Goal: Transaction & Acquisition: Download file/media

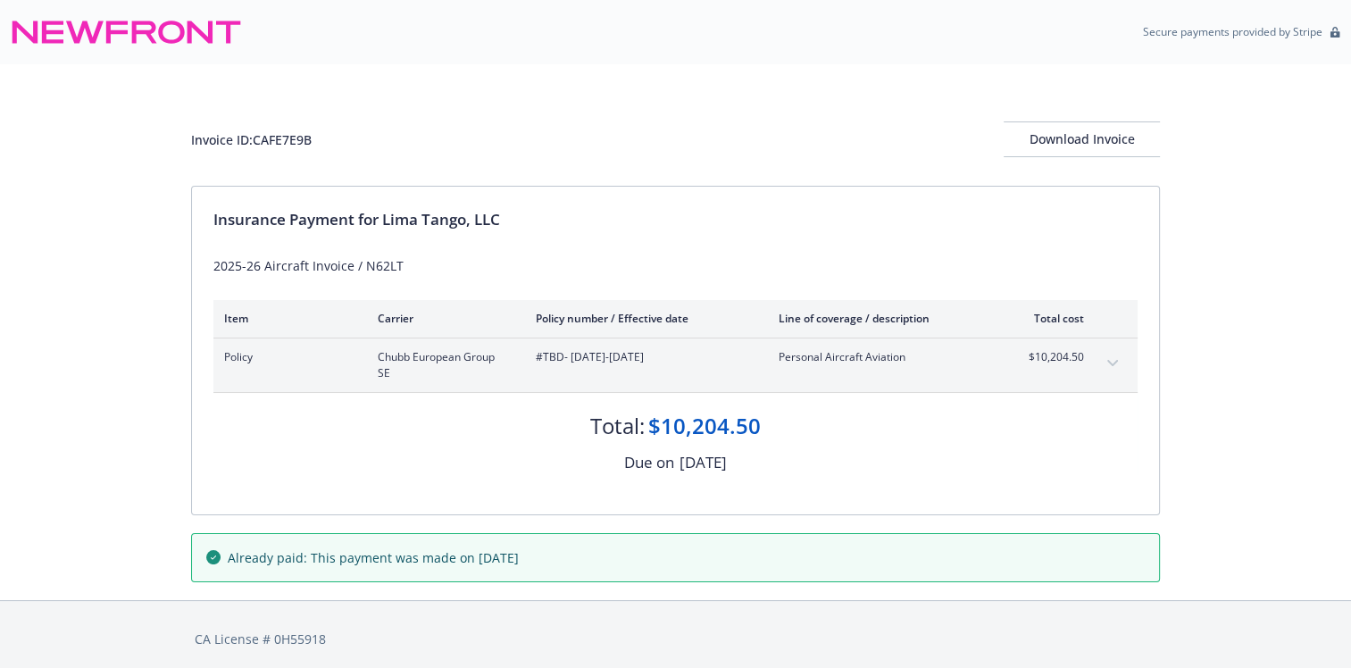
click at [1107, 355] on button "expand content" at bounding box center [1113, 363] width 29 height 29
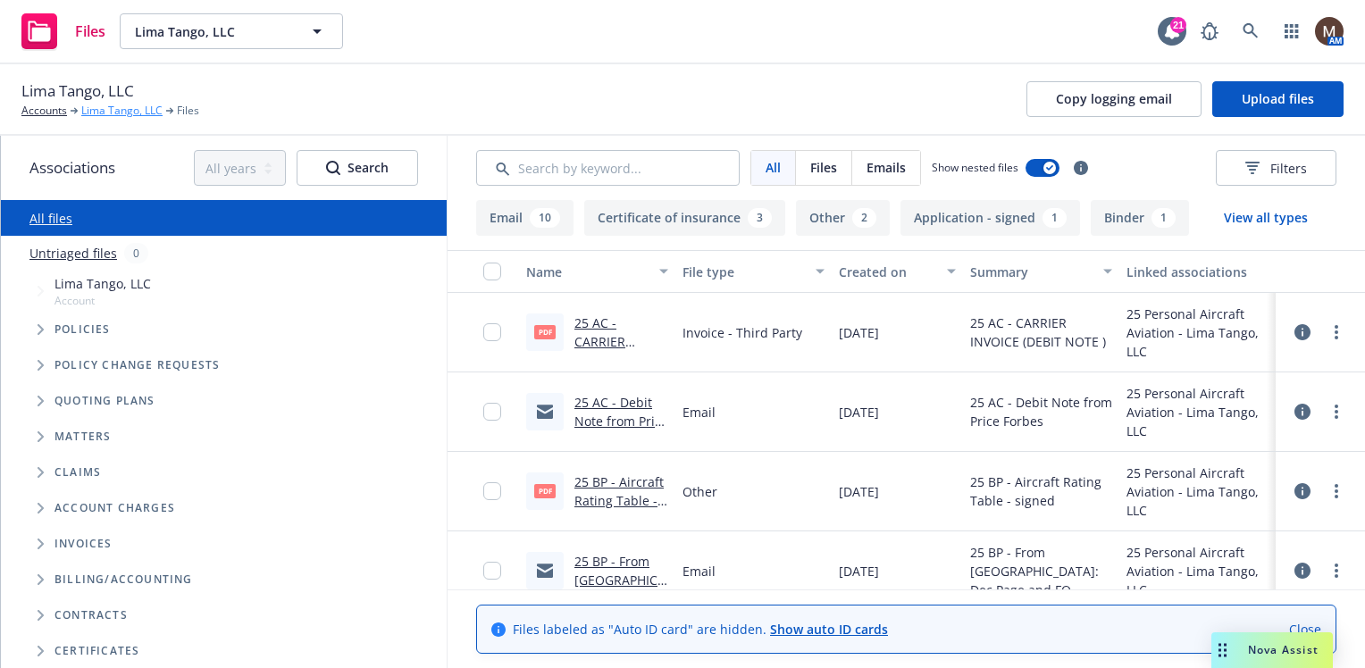
click at [111, 112] on link "Lima Tango, LLC" at bounding box center [121, 111] width 81 height 16
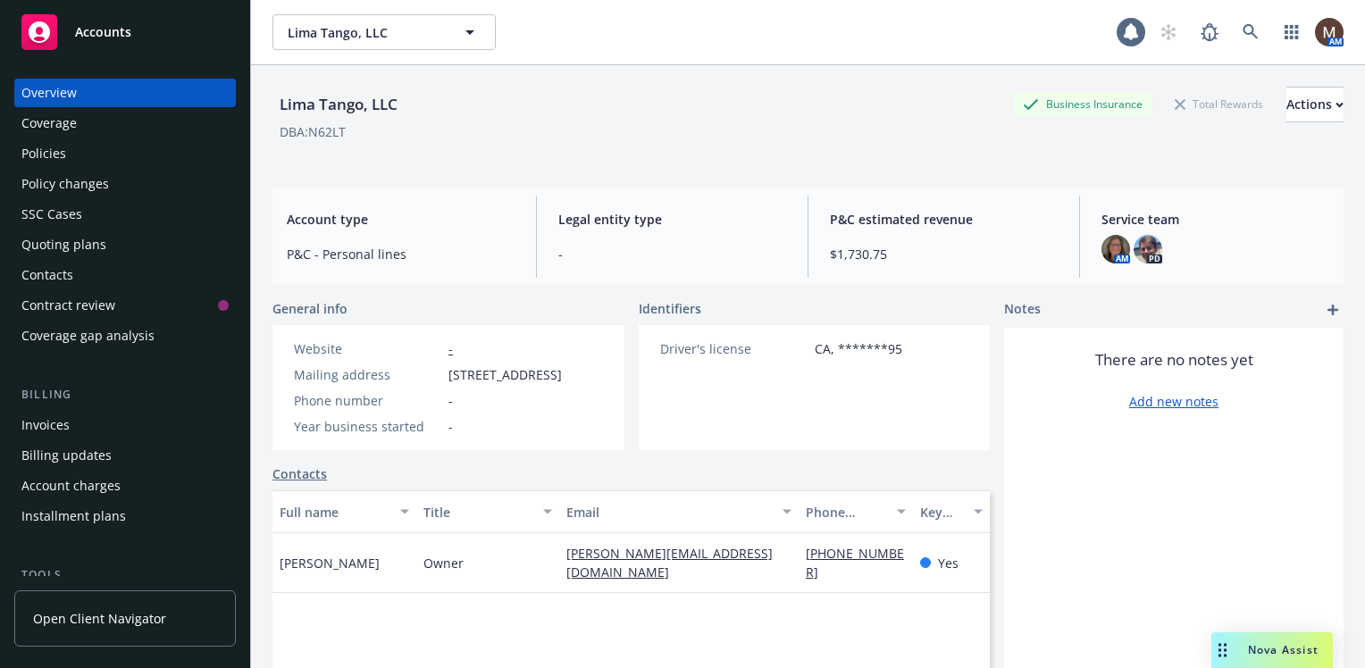
click at [48, 155] on div "Policies" at bounding box center [43, 153] width 45 height 29
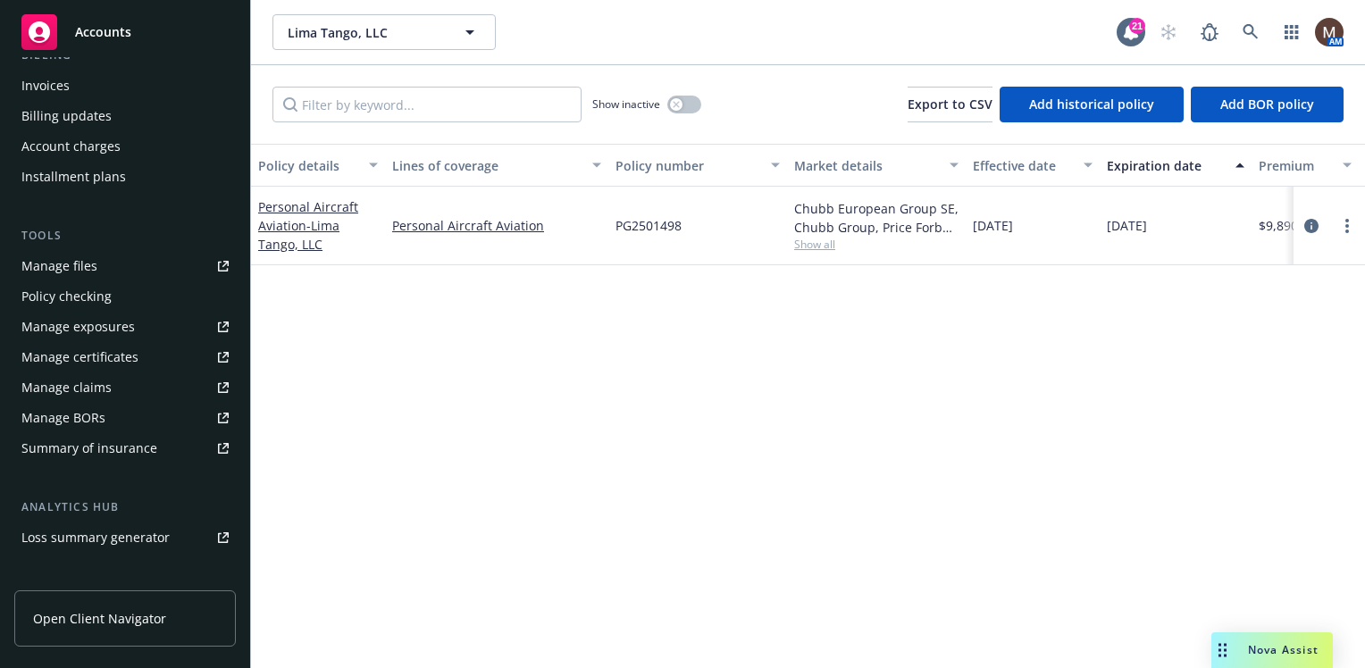
scroll to position [347, 0]
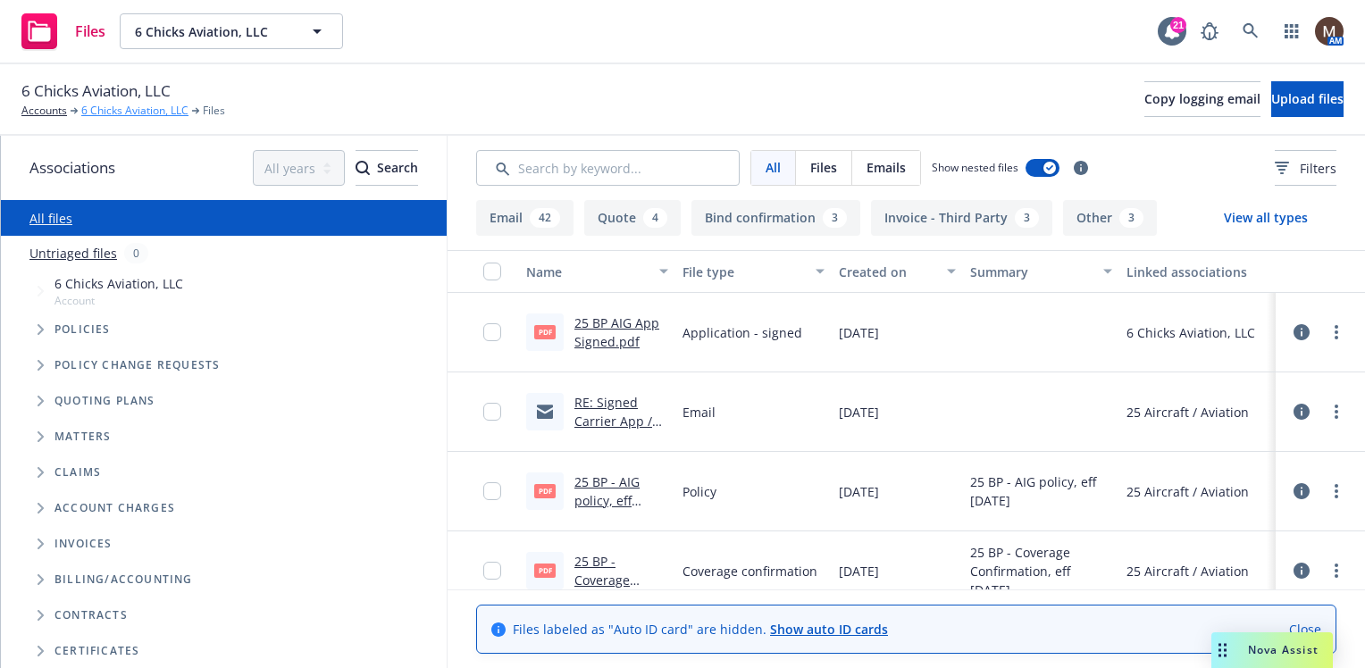
click at [129, 105] on link "6 Chicks Aviation, LLC" at bounding box center [134, 111] width 107 height 16
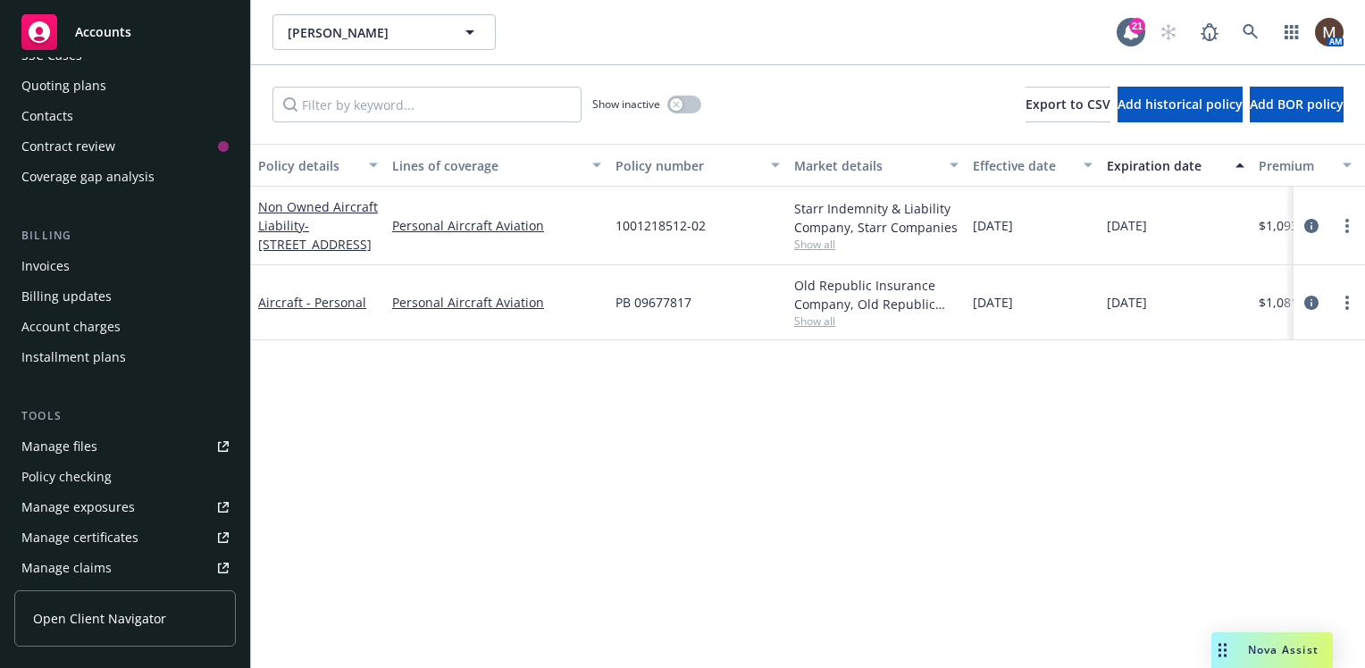
scroll to position [179, 0]
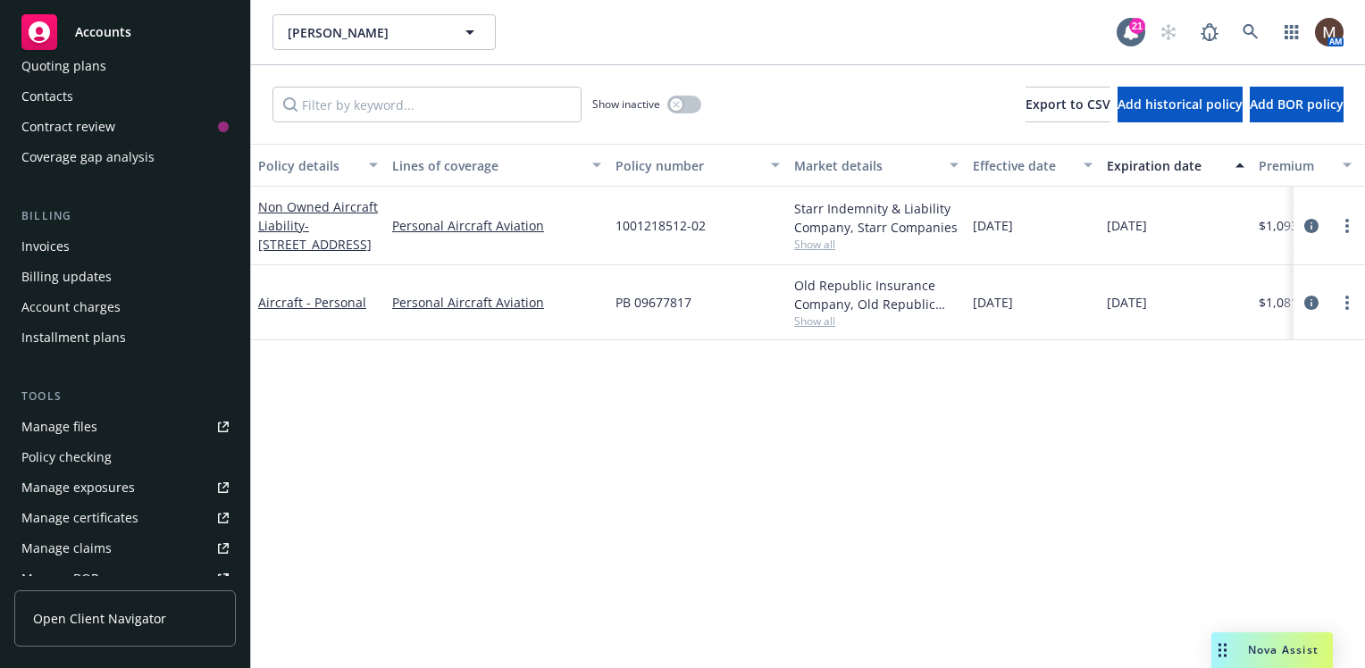
click at [92, 427] on div "Manage files" at bounding box center [59, 427] width 76 height 29
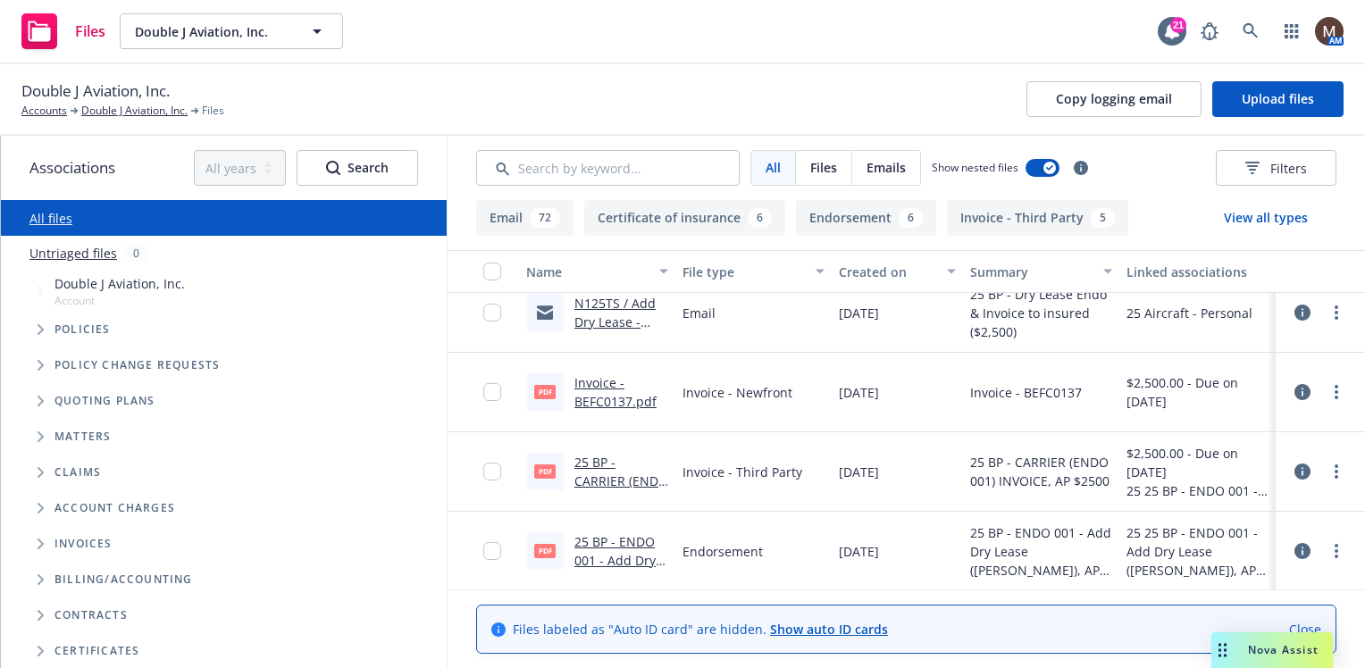
scroll to position [179, 0]
click at [610, 474] on link "25 BP - CARRIER (ENDO 001) INVOICE, AP $2500.PDF" at bounding box center [621, 489] width 94 height 73
click at [1247, 23] on icon at bounding box center [1249, 30] width 15 height 15
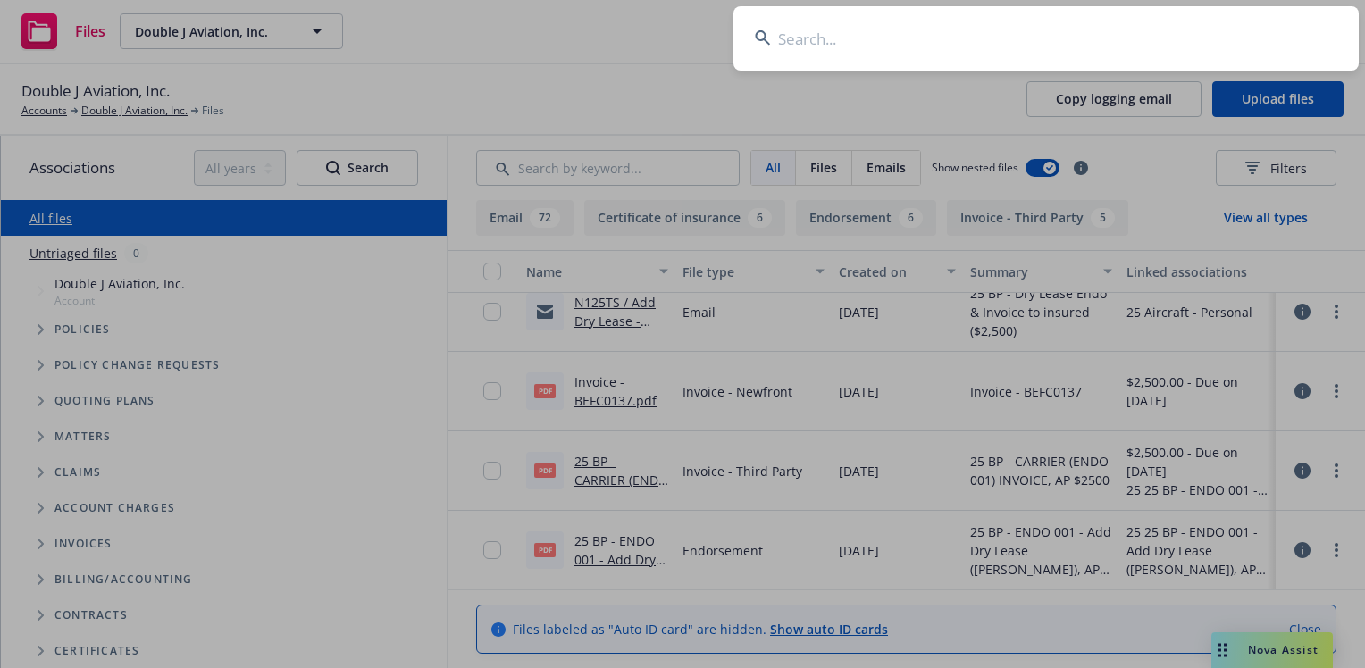
click at [781, 41] on input at bounding box center [1045, 38] width 625 height 64
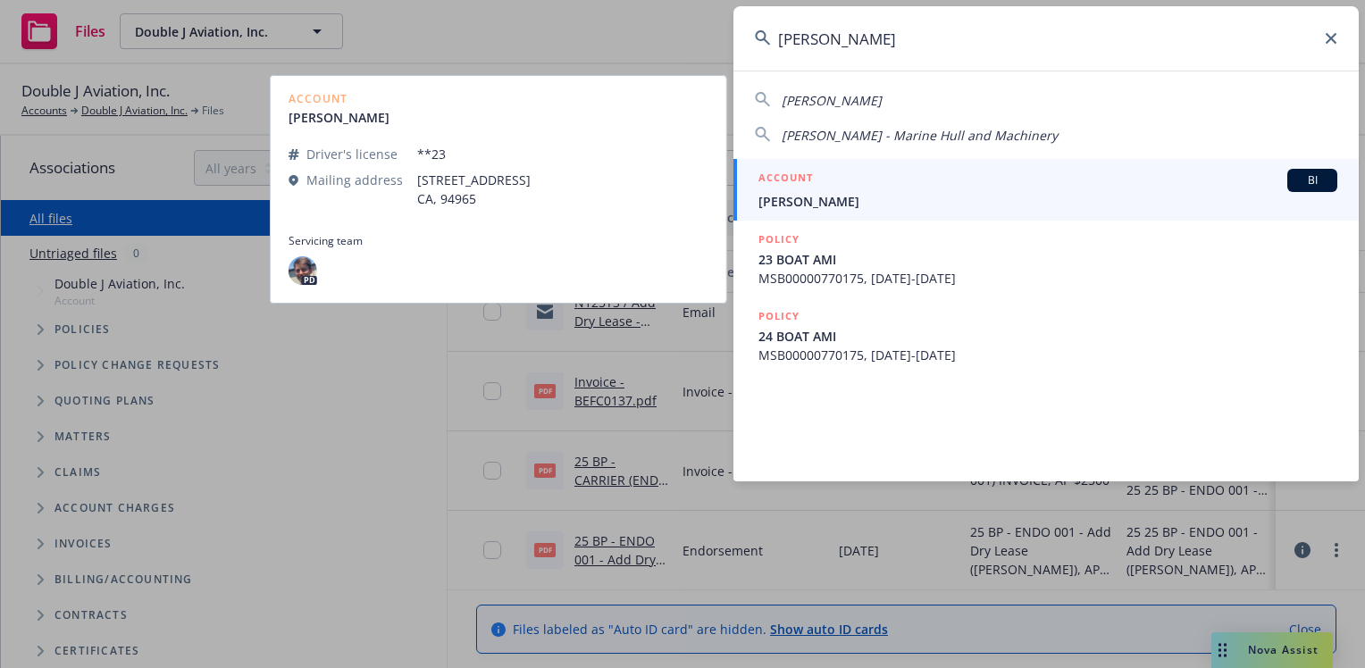
type input "mark rushford"
click at [825, 195] on span "Mark Rushford" at bounding box center [1047, 201] width 579 height 19
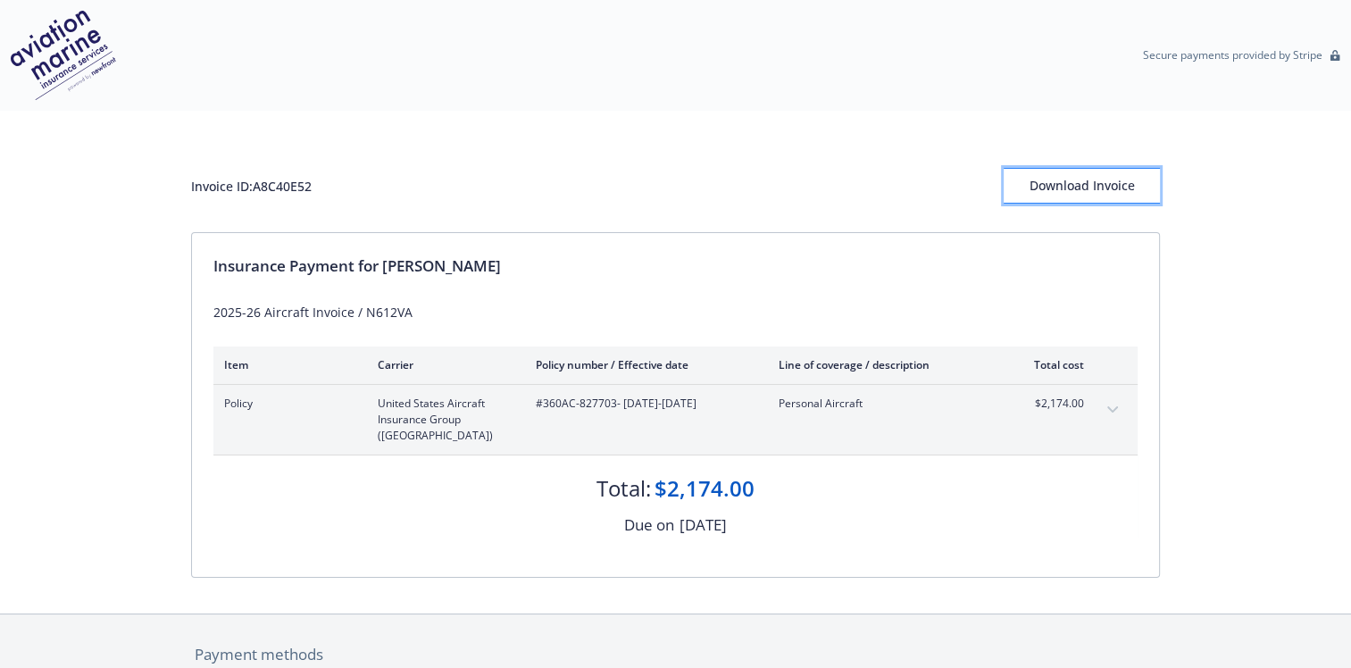
click at [1076, 180] on div "Download Invoice" at bounding box center [1082, 186] width 156 height 34
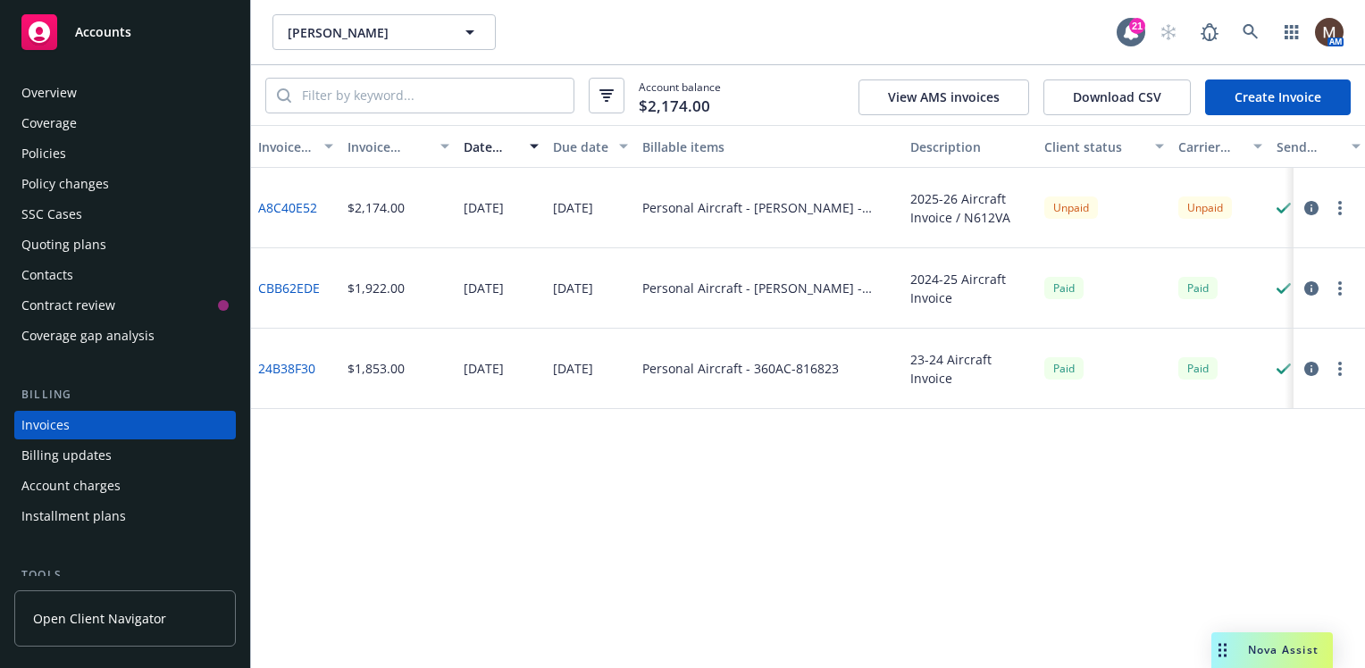
scroll to position [61, 0]
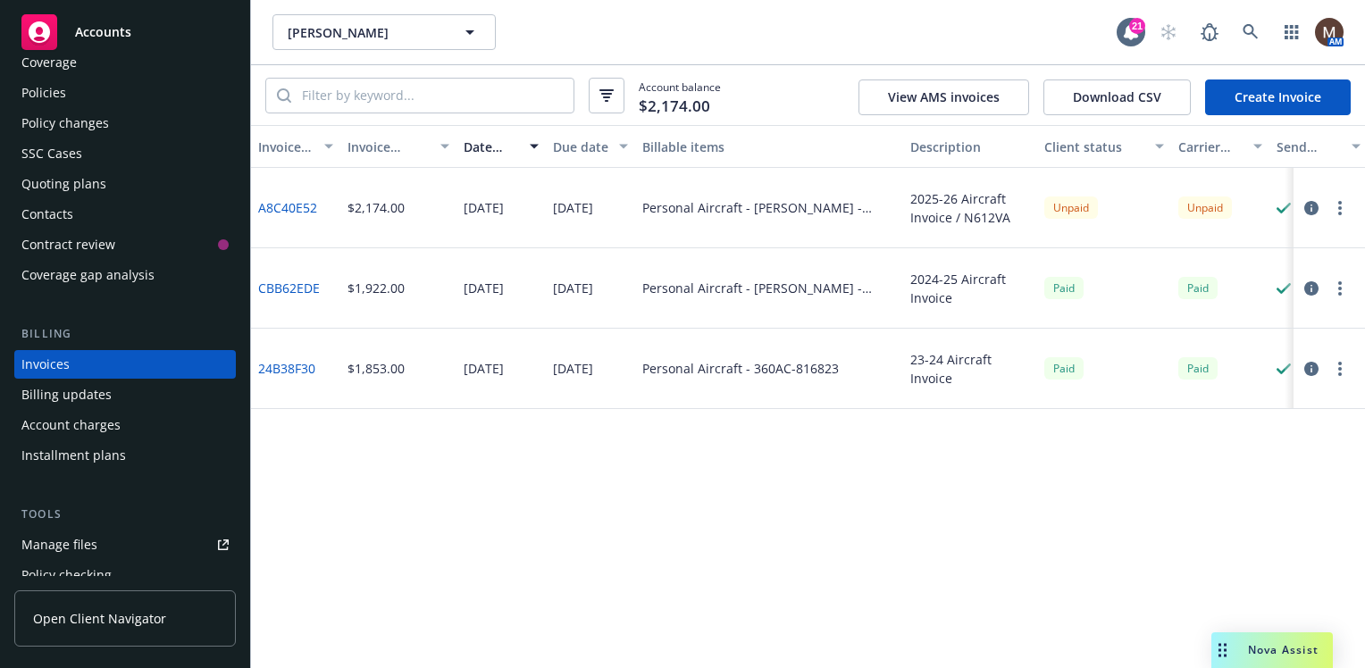
drag, startPoint x: 54, startPoint y: 88, endPoint x: 194, endPoint y: 173, distance: 163.1
click at [54, 89] on div "Policies" at bounding box center [43, 93] width 45 height 29
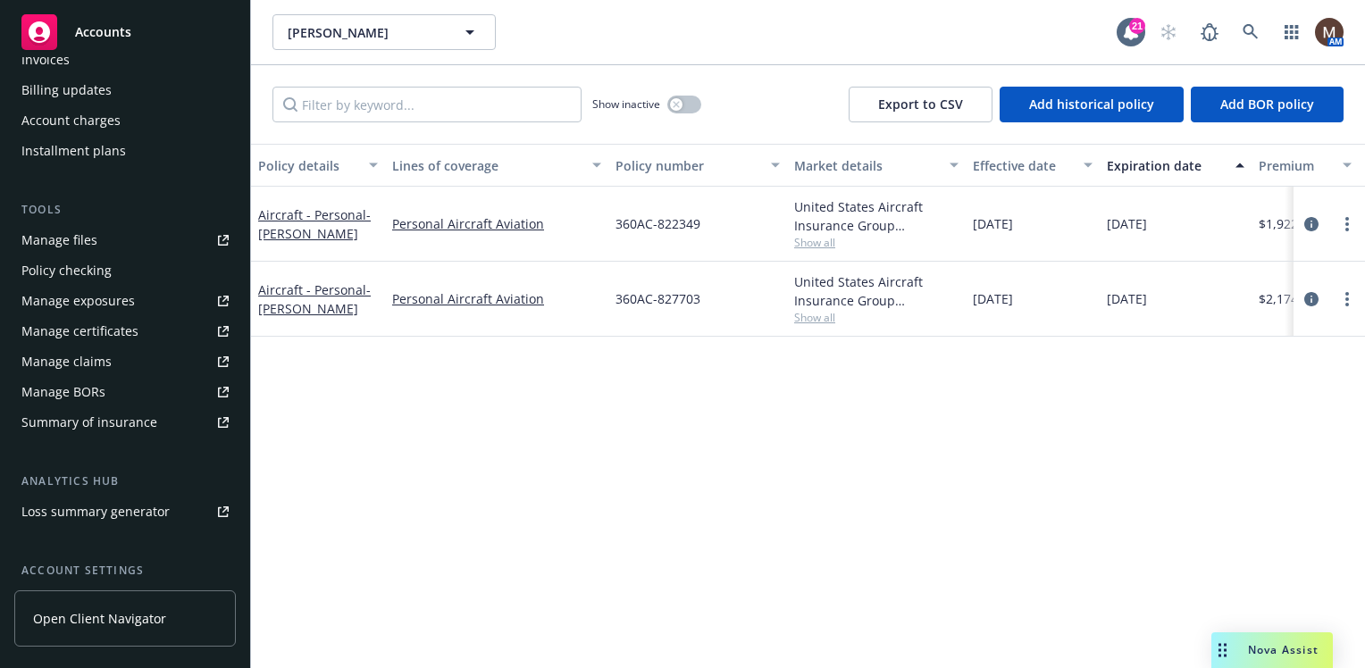
scroll to position [347, 0]
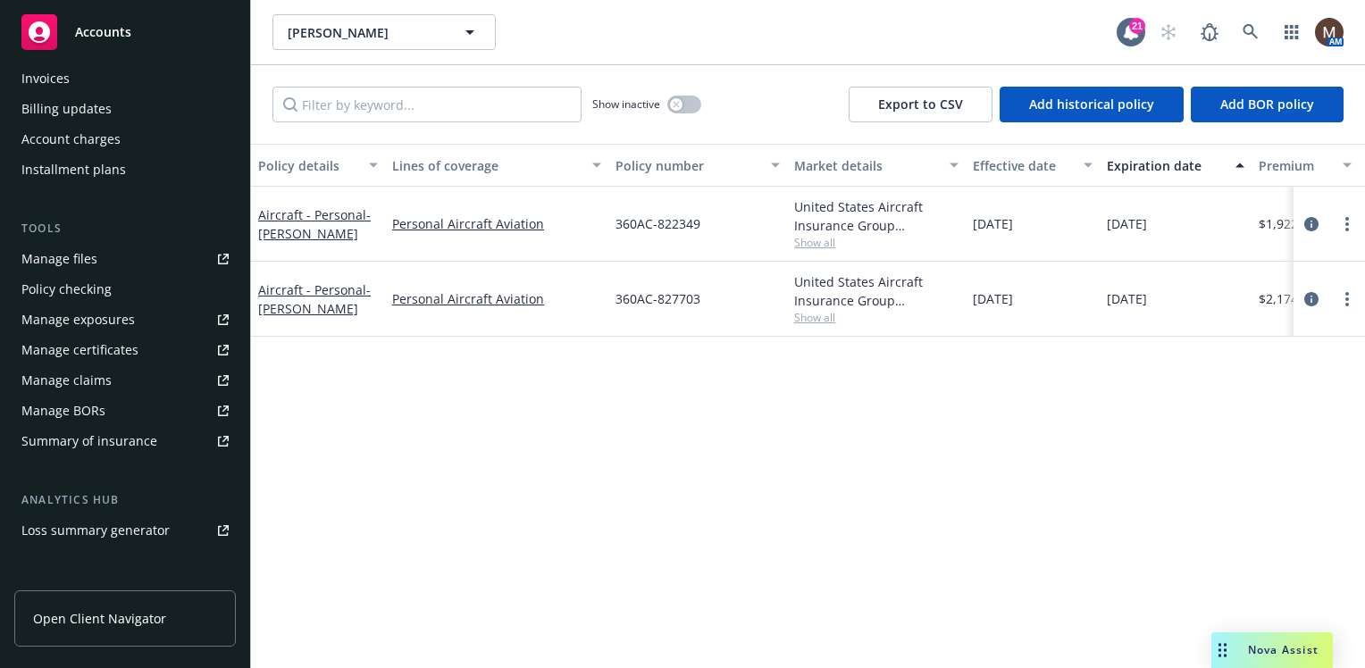
click at [82, 252] on div "Manage files" at bounding box center [59, 259] width 76 height 29
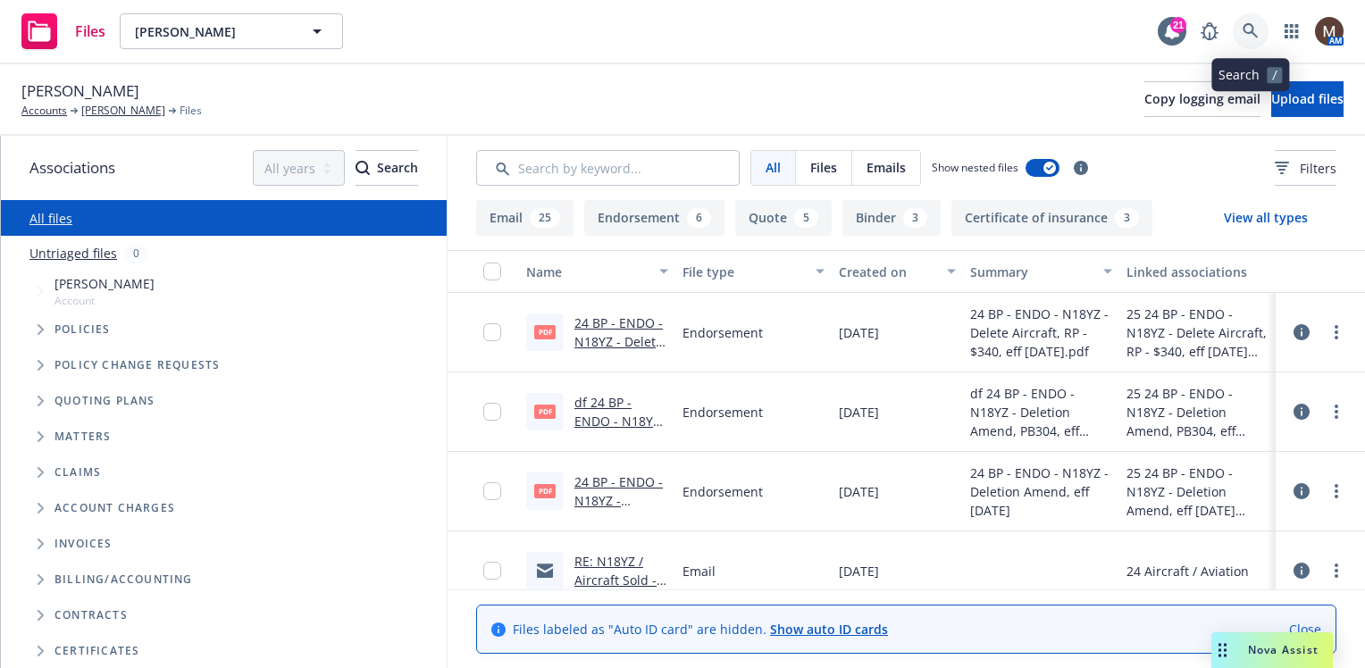
click at [1250, 23] on icon at bounding box center [1250, 31] width 16 height 16
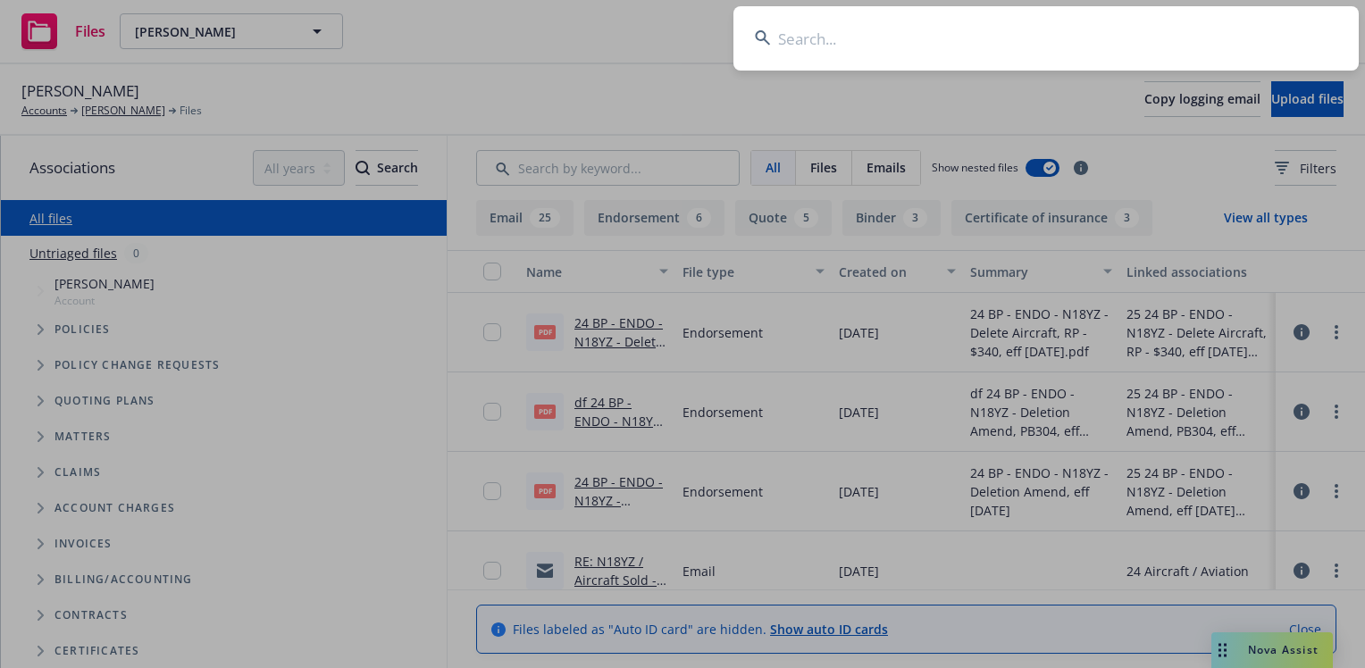
click at [797, 42] on input at bounding box center [1045, 38] width 625 height 64
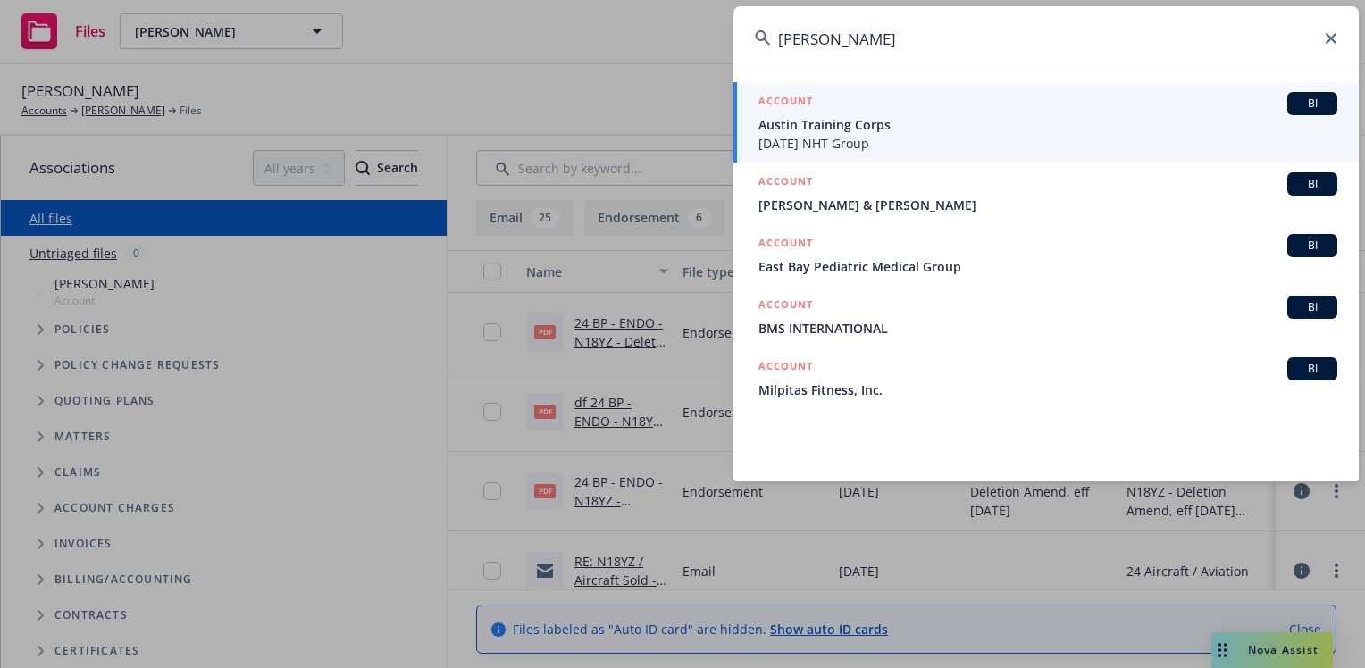
drag, startPoint x: 857, startPoint y: 41, endPoint x: 733, endPoint y: 39, distance: 124.2
click at [733, 39] on input "chris mils" at bounding box center [1045, 38] width 625 height 64
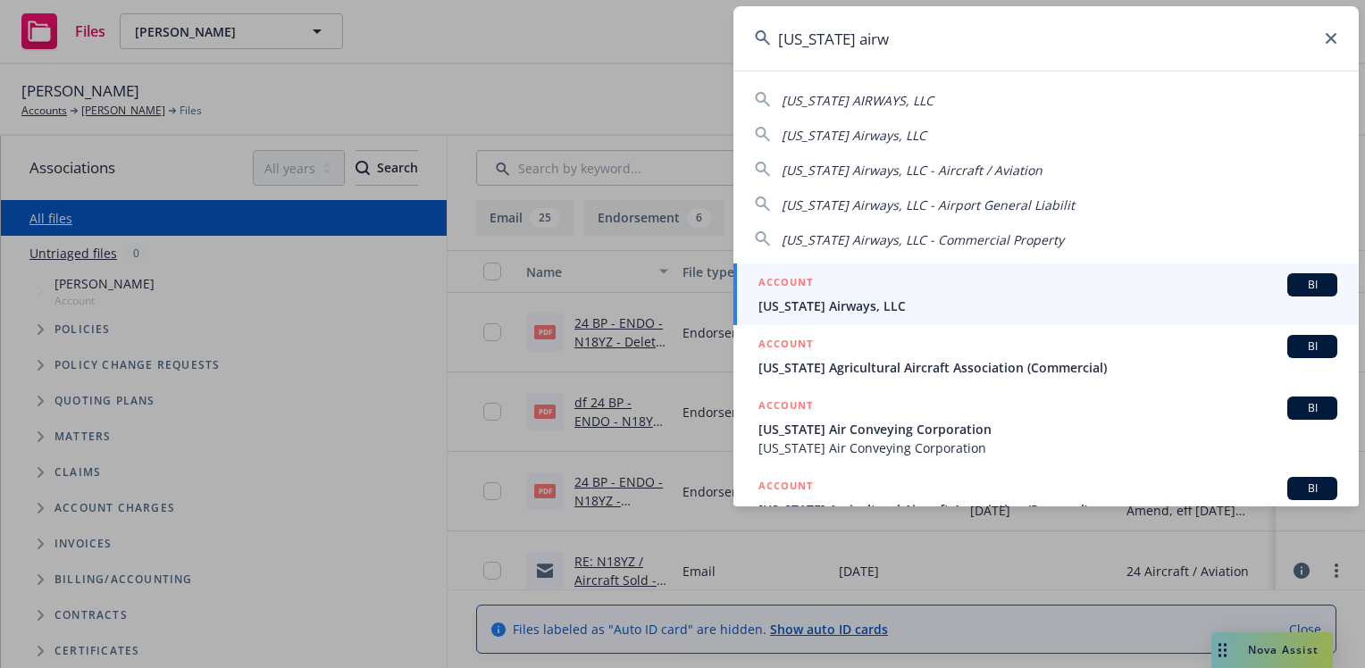
type input "california airw"
click at [788, 301] on span "[US_STATE] Airways, LLC" at bounding box center [1047, 306] width 579 height 19
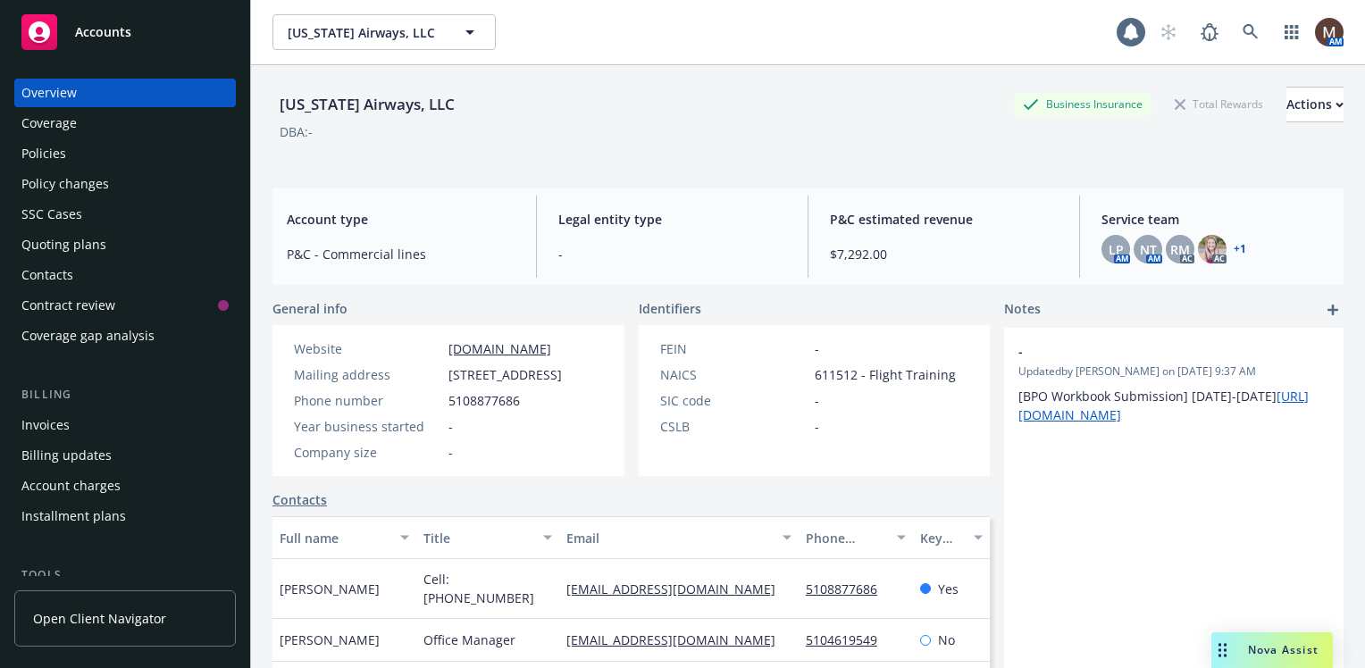
click at [52, 153] on div "Policies" at bounding box center [43, 153] width 45 height 29
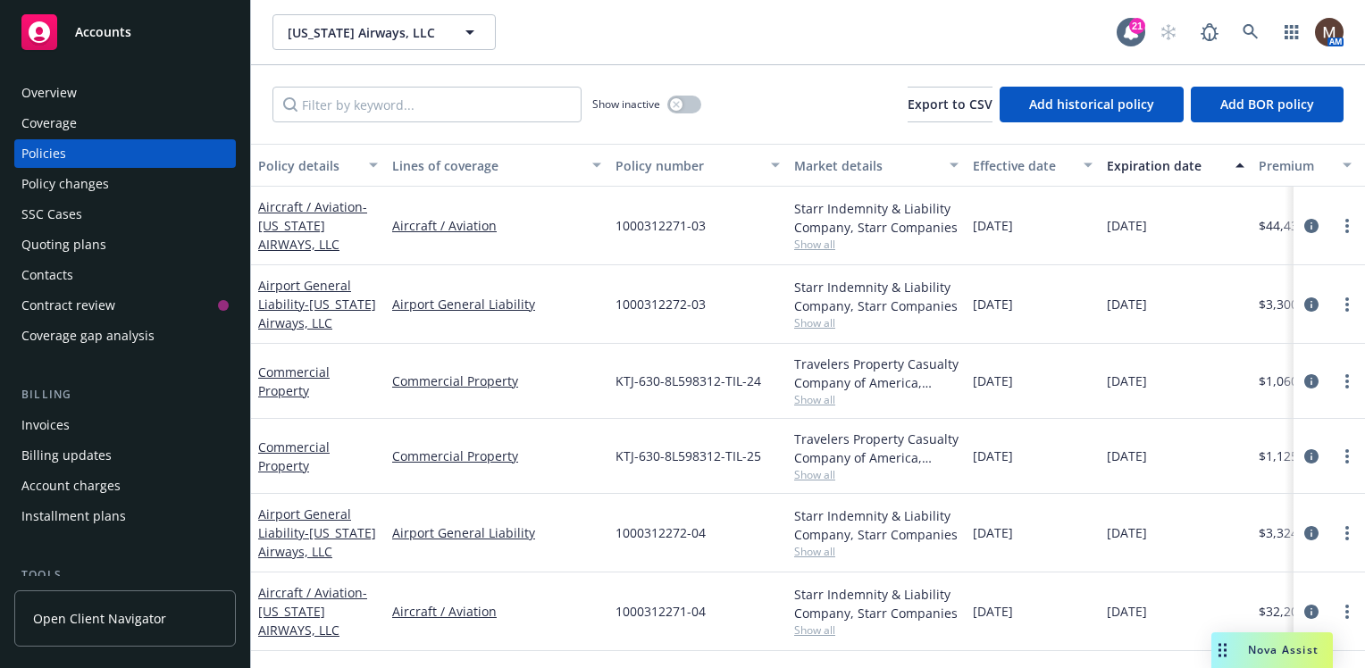
click at [64, 276] on div "Contacts" at bounding box center [47, 275] width 52 height 29
